Goal: Answer question/provide support: Share knowledge or assist other users

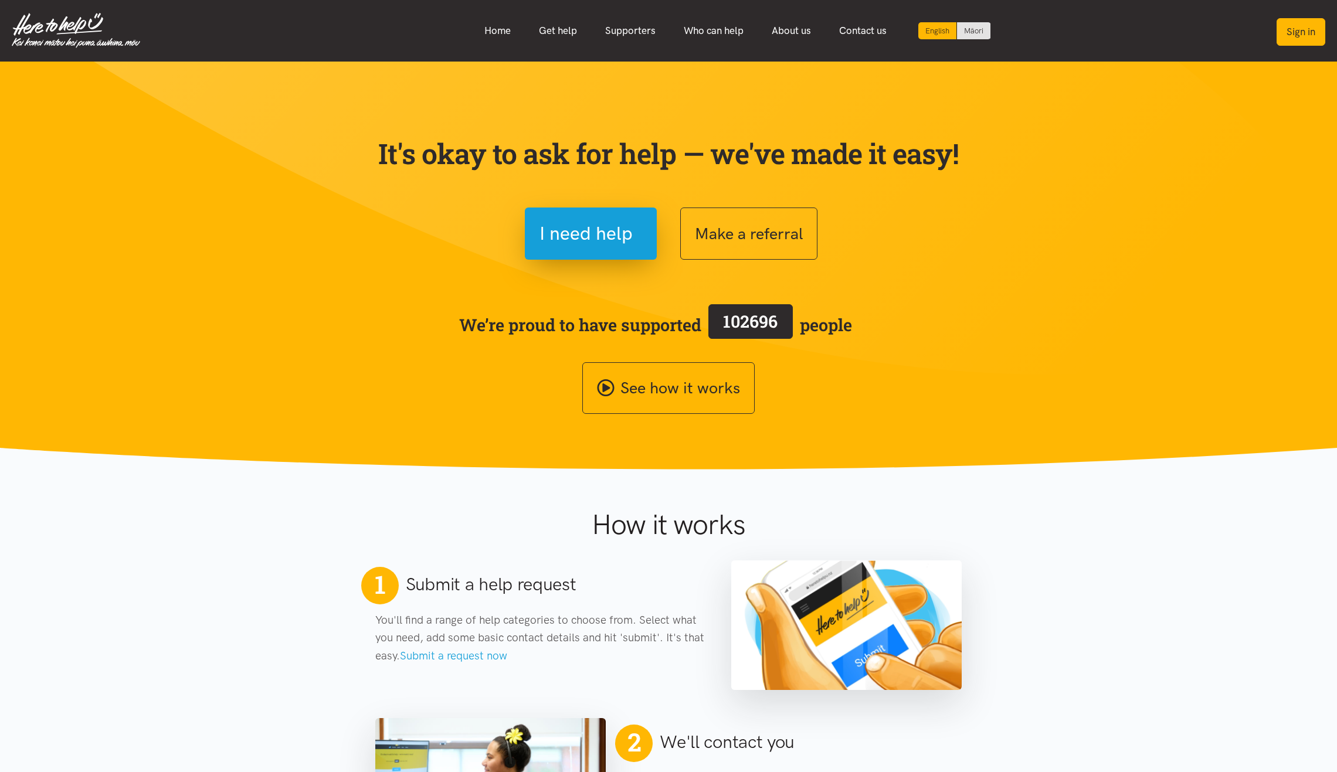
click at [1314, 38] on button "Sign in" at bounding box center [1300, 32] width 49 height 28
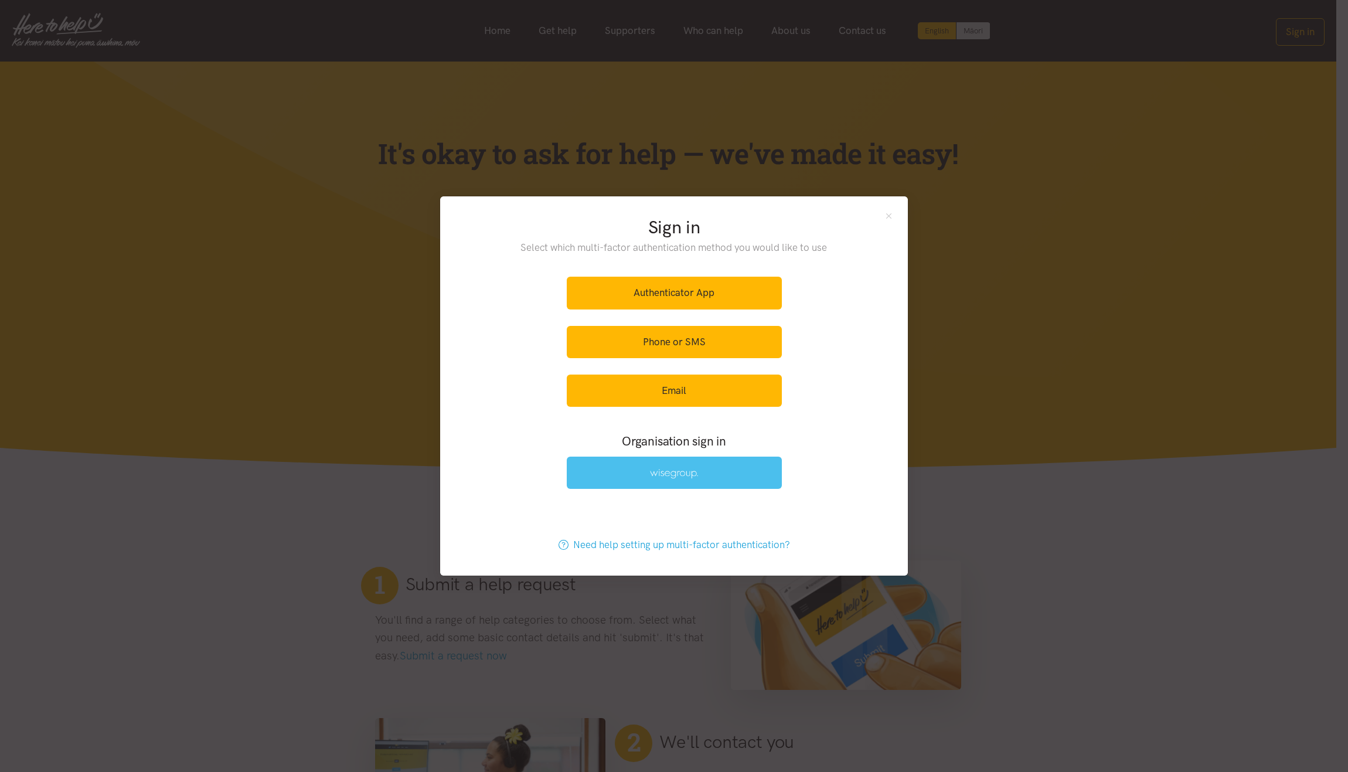
click at [655, 479] on link at bounding box center [674, 473] width 215 height 32
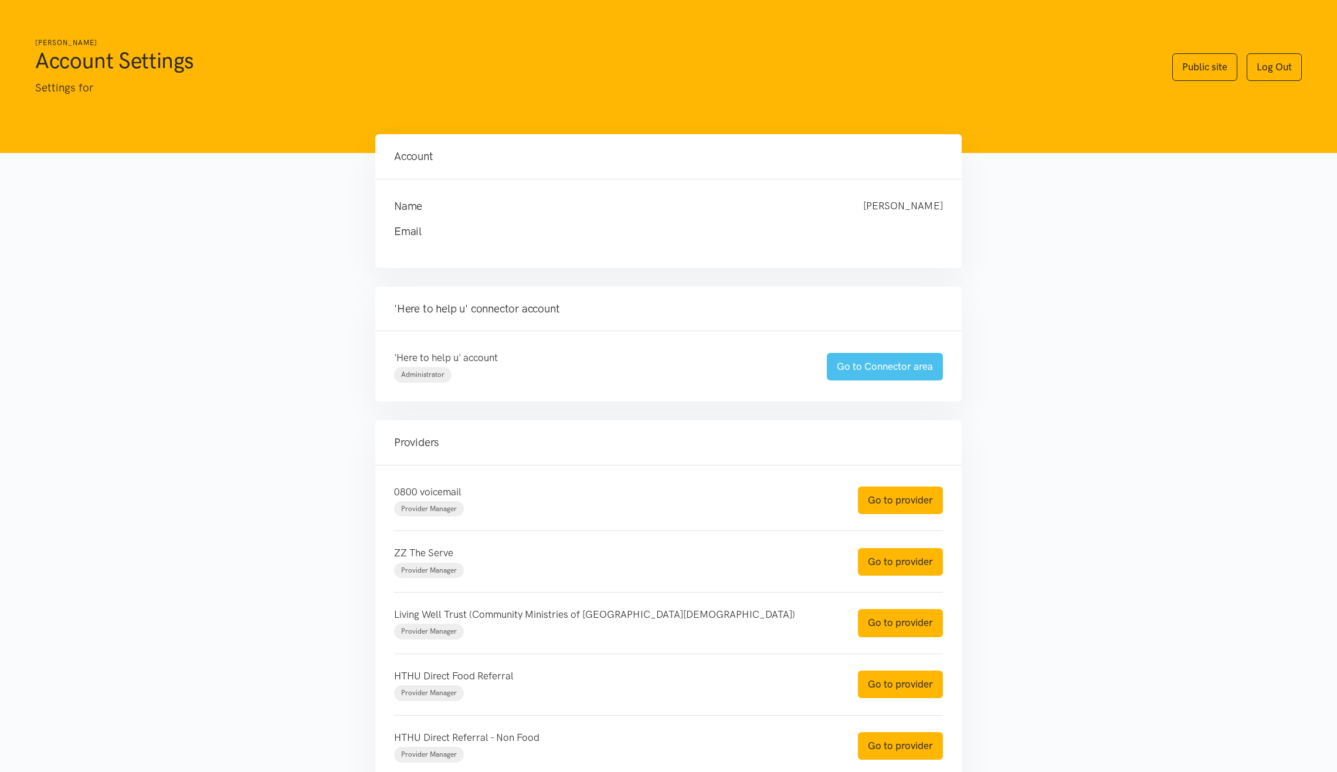
click at [922, 362] on link "Go to Connector area" at bounding box center [885, 367] width 116 height 28
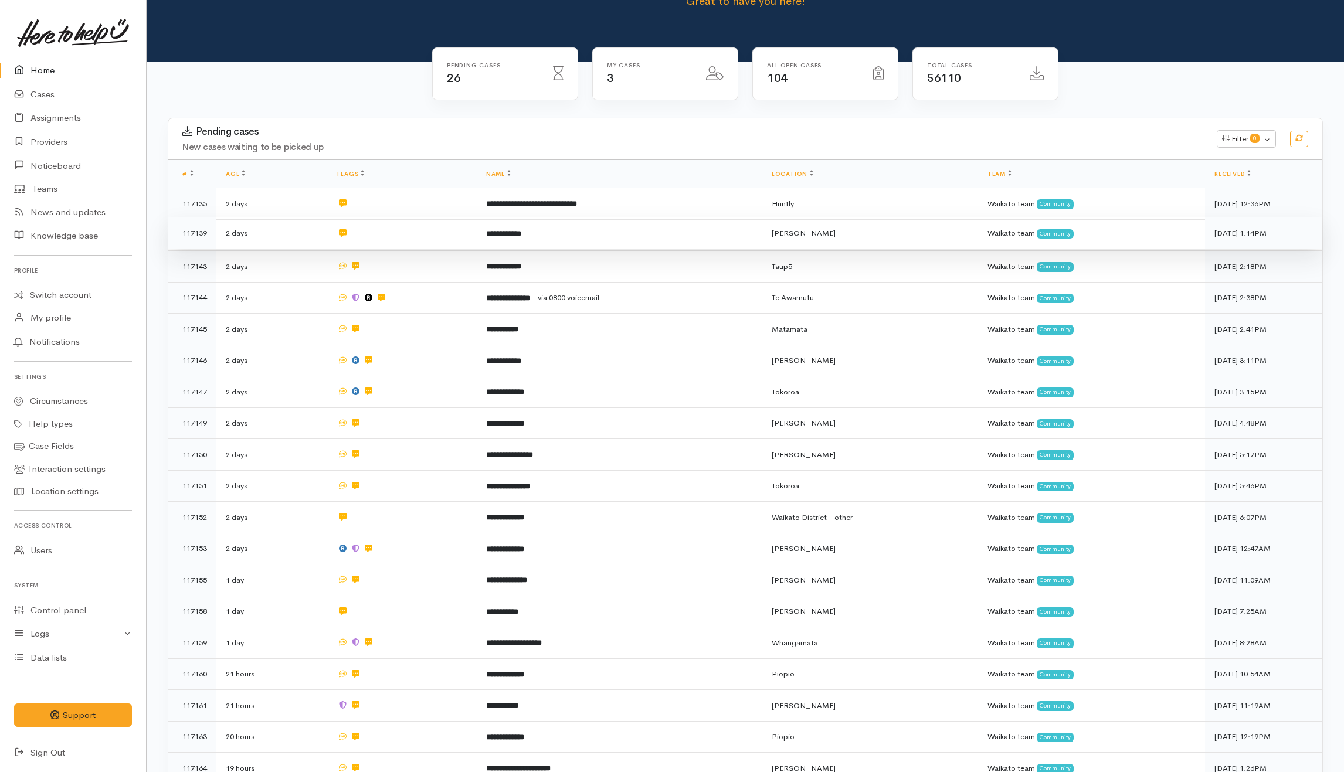
scroll to position [156, 0]
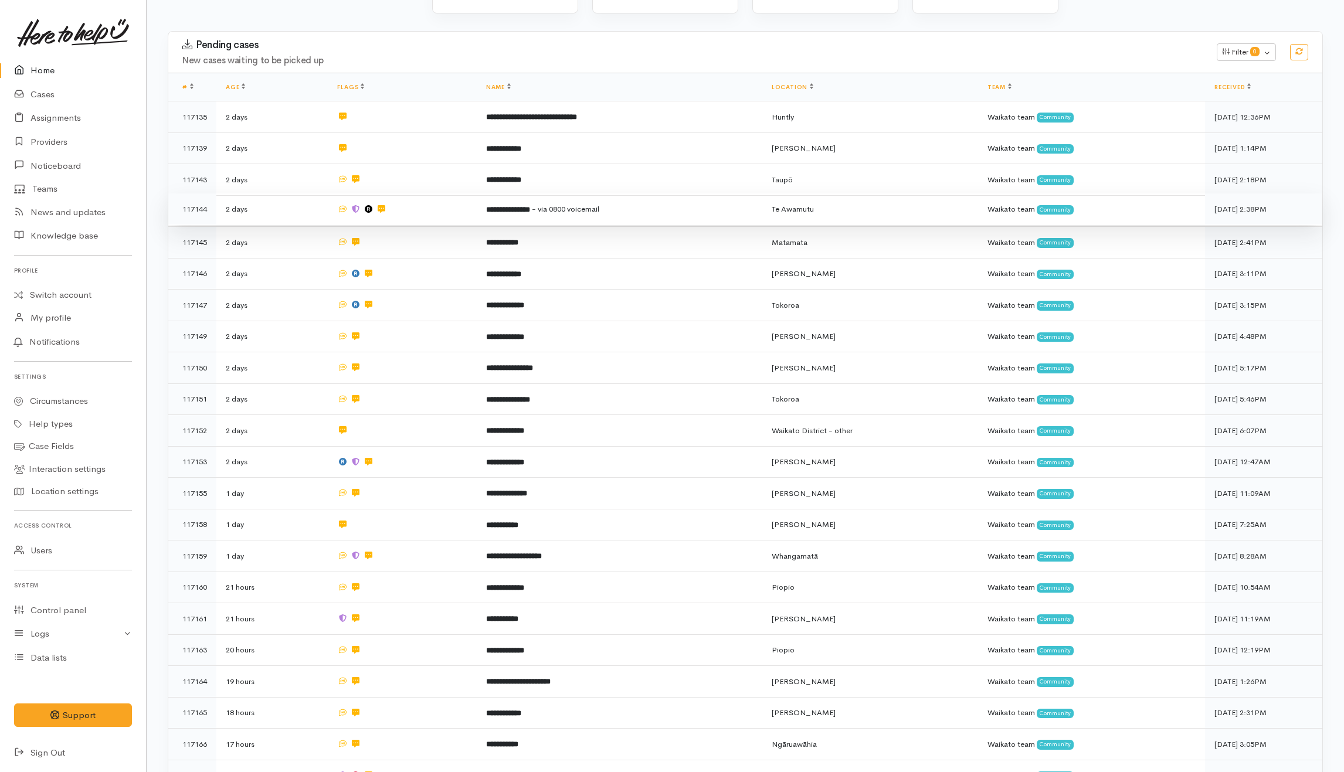
click at [439, 213] on td at bounding box center [402, 209] width 148 height 32
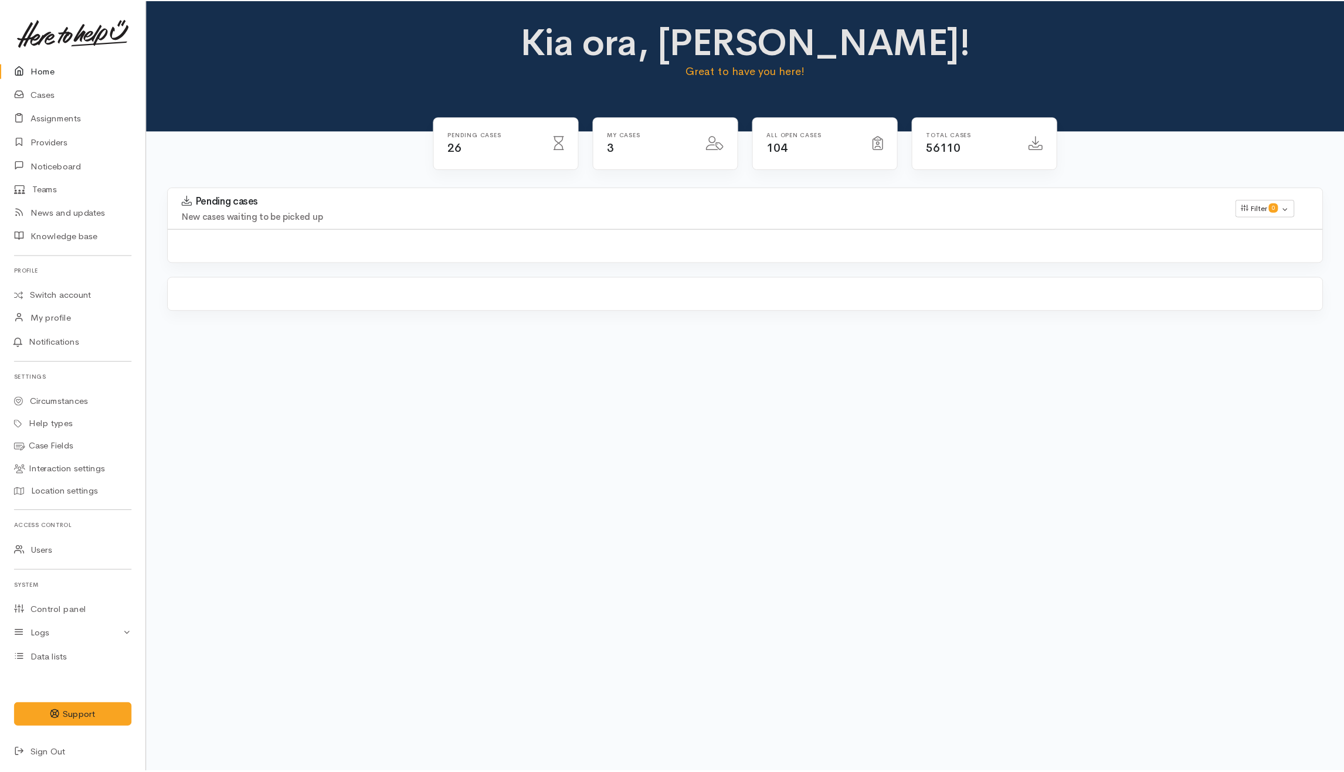
scroll to position [156, 0]
